Goal: Find specific page/section: Find specific page/section

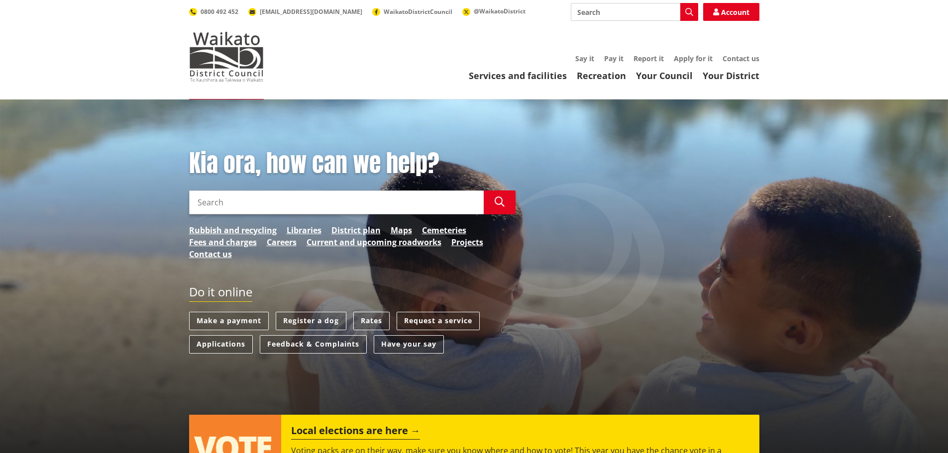
click at [210, 201] on input "Search" at bounding box center [336, 203] width 295 height 24
click at [612, 10] on input "Search" at bounding box center [634, 12] width 127 height 18
click at [688, 11] on icon "button" at bounding box center [689, 12] width 8 height 8
click at [683, 10] on button "Search" at bounding box center [689, 12] width 18 height 18
click at [686, 11] on icon "button" at bounding box center [689, 12] width 8 height 8
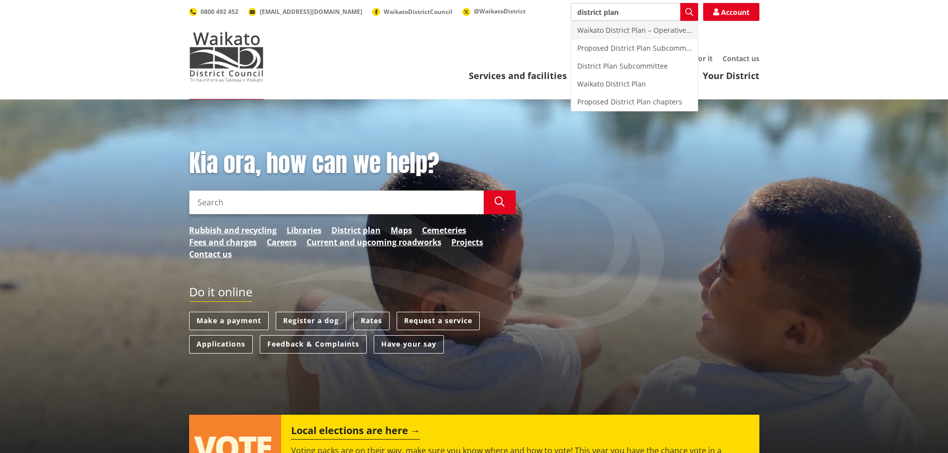
click at [639, 32] on div "Waikato District Plan – Operative in Part [DATE]" at bounding box center [634, 30] width 126 height 18
type input "Waikato District Plan – Operative in Part [DATE]"
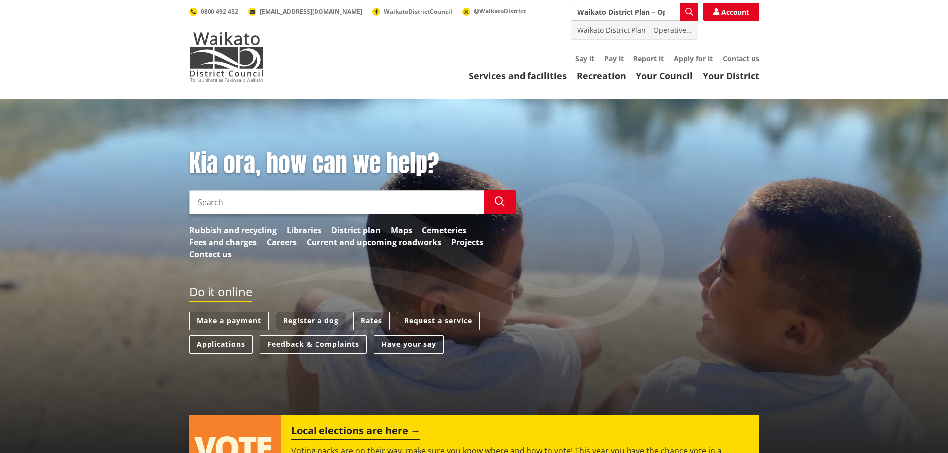
click at [621, 32] on div "Waikato District Plan – Operative in Part [DATE]" at bounding box center [634, 30] width 126 height 18
click at [347, 232] on link "District plan" at bounding box center [355, 230] width 49 height 12
click at [351, 231] on link "District plan" at bounding box center [355, 230] width 49 height 12
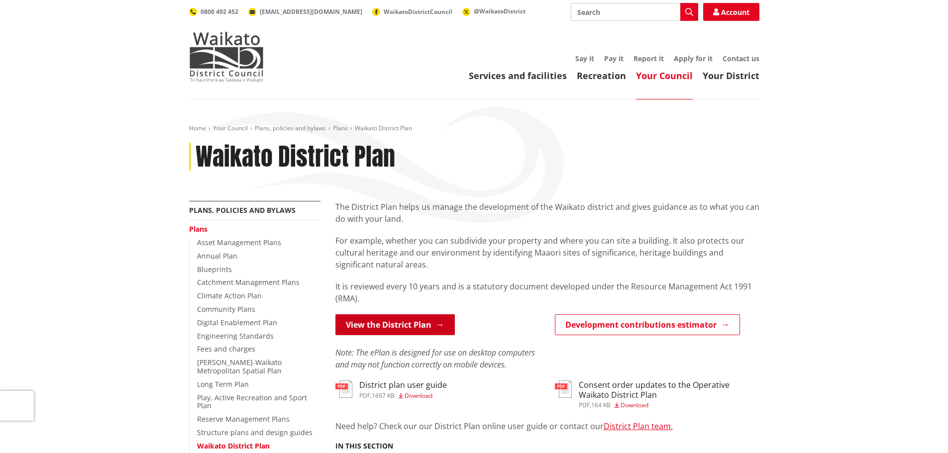
click at [391, 325] on link "View the District Plan" at bounding box center [394, 325] width 119 height 21
